Goal: Navigation & Orientation: Find specific page/section

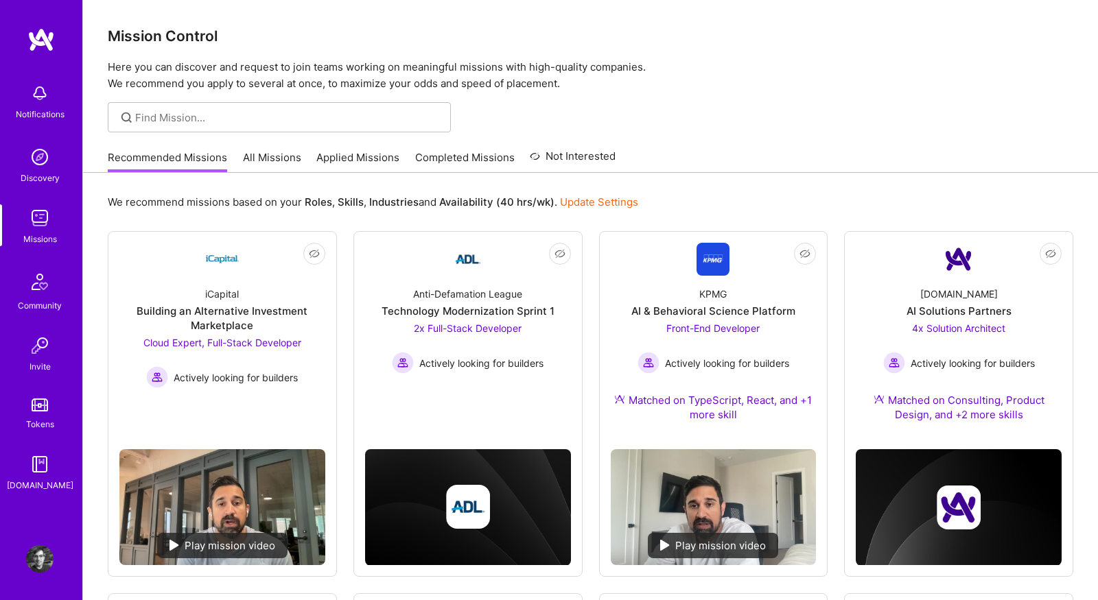
click at [277, 172] on link "All Missions" at bounding box center [272, 161] width 58 height 23
